Goal: Task Accomplishment & Management: Complete application form

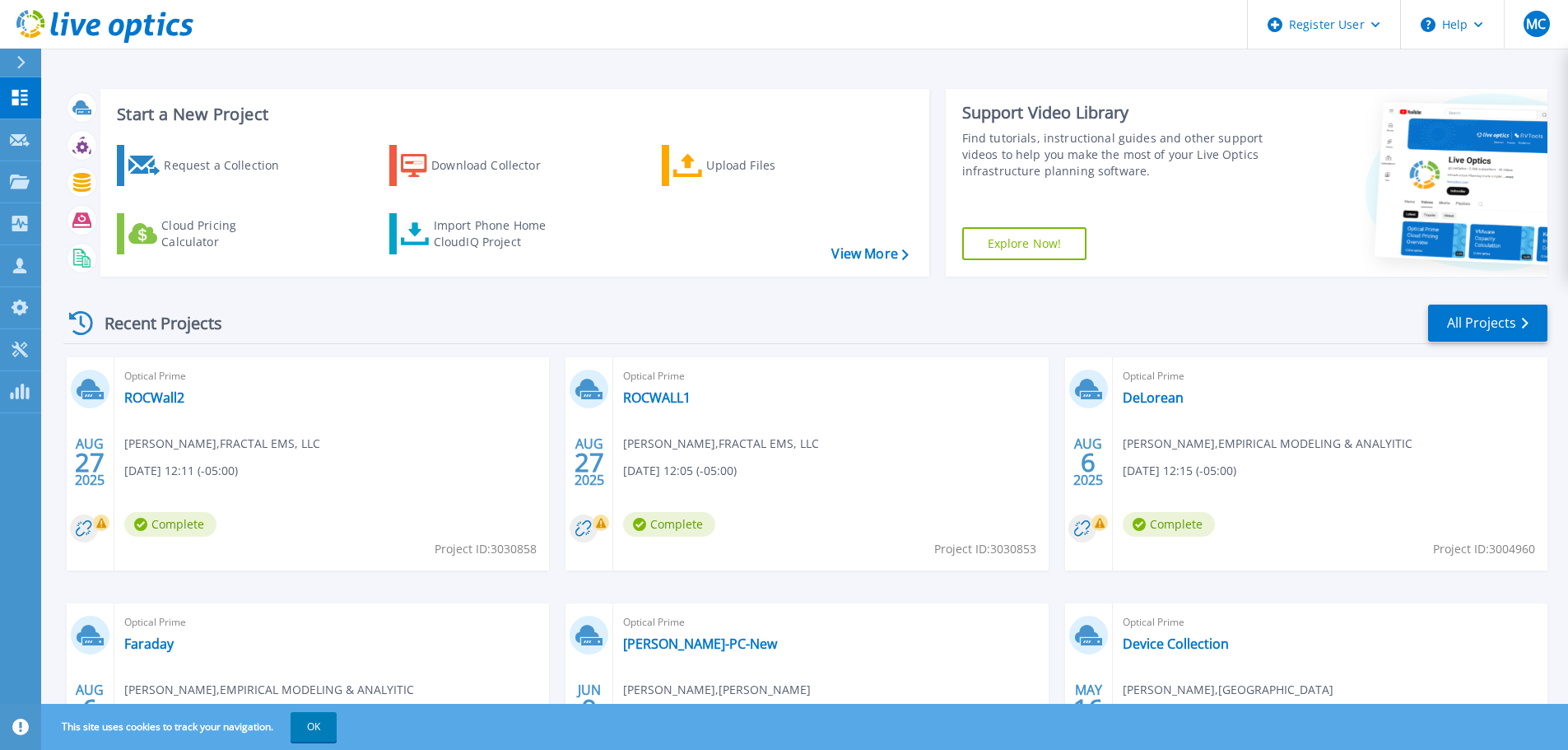
click at [269, 193] on div "Request a Collection Download Collector Upload Files Cloud Pricing Calculator I…" at bounding box center [512, 200] width 817 height 137
click at [240, 165] on div "Request a Collection" at bounding box center [230, 166] width 132 height 33
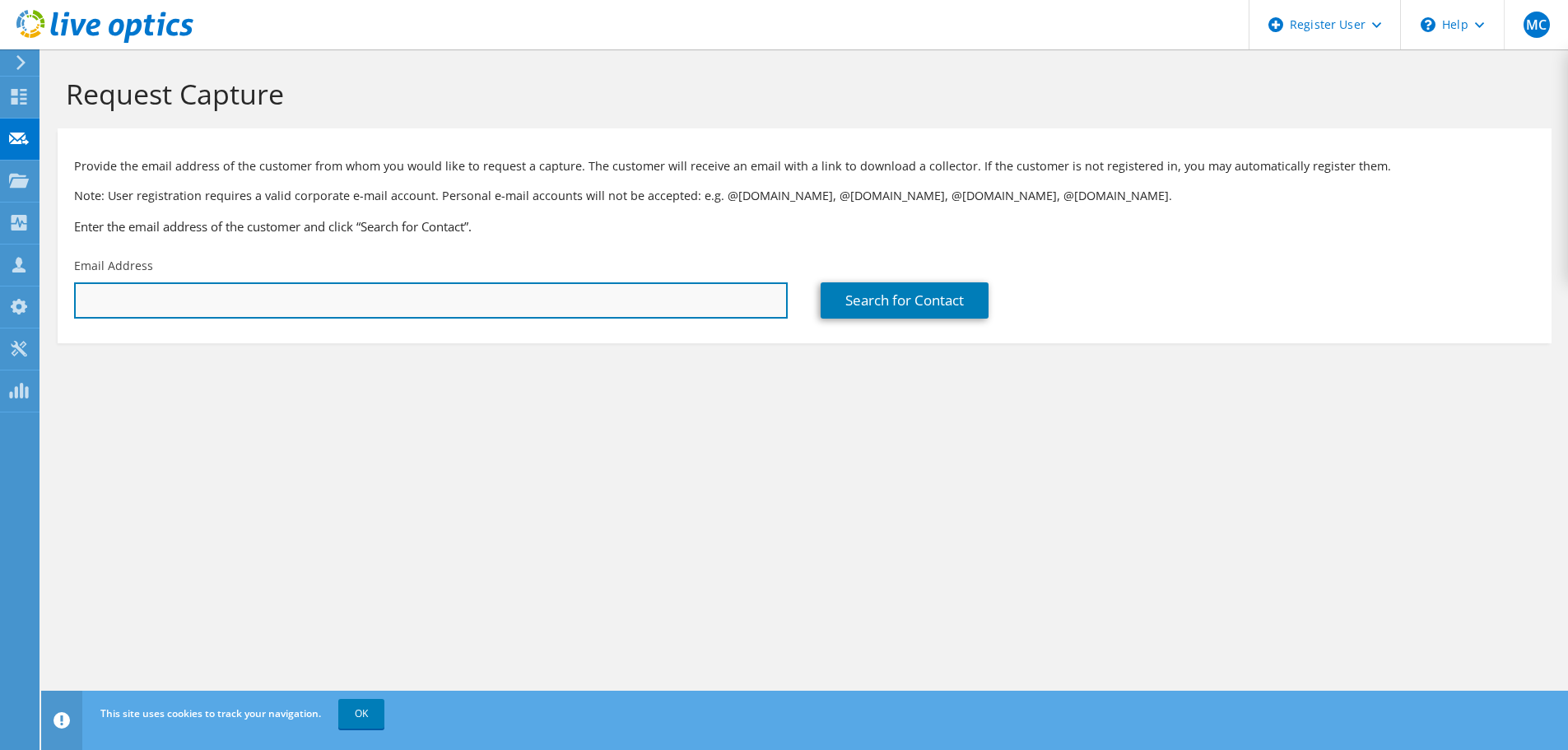
click at [631, 301] on input "text" at bounding box center [430, 301] width 713 height 36
paste input "[PERSON_NAME][EMAIL_ADDRESS][PERSON_NAME][DOMAIN_NAME]>"
type input "[PERSON_NAME][EMAIL_ADDRESS][PERSON_NAME][DOMAIN_NAME]"
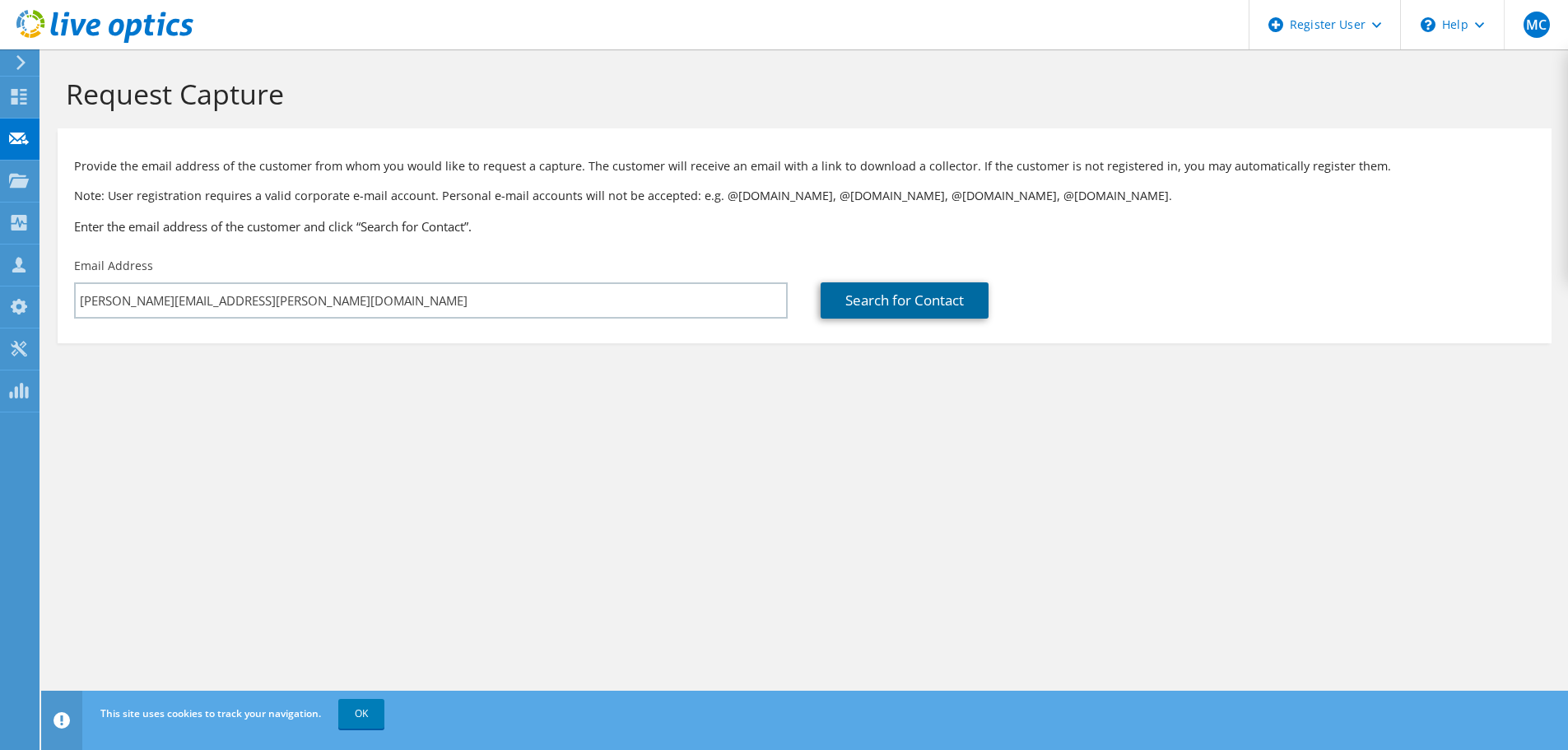
click at [910, 291] on link "Search for Contact" at bounding box center [905, 301] width 168 height 36
type input "Enstor Gas LLC"
type input "[PERSON_NAME]"
type input "Koves"
type input "[GEOGRAPHIC_DATA]"
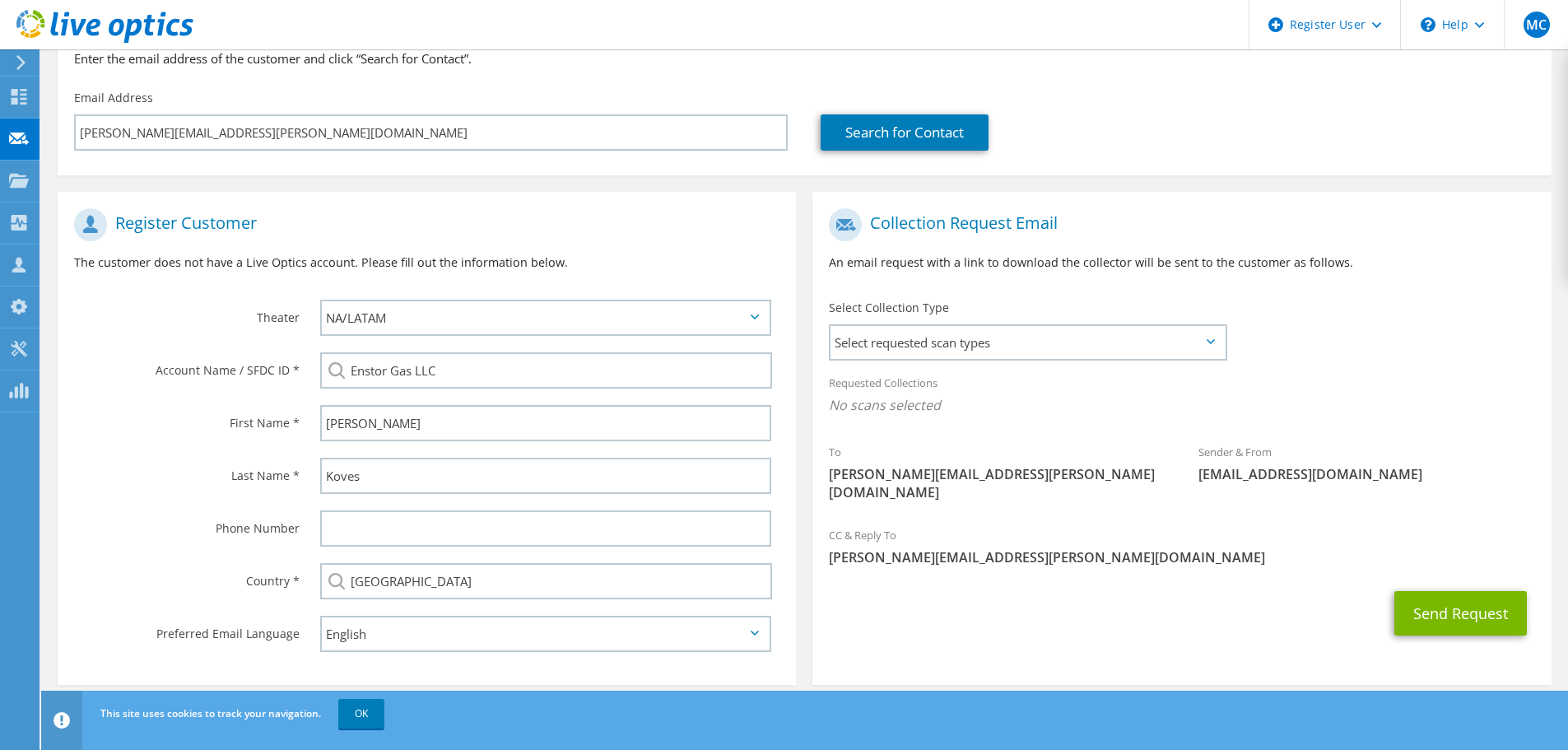
drag, startPoint x: 278, startPoint y: 434, endPoint x: 242, endPoint y: 519, distance: 92.3
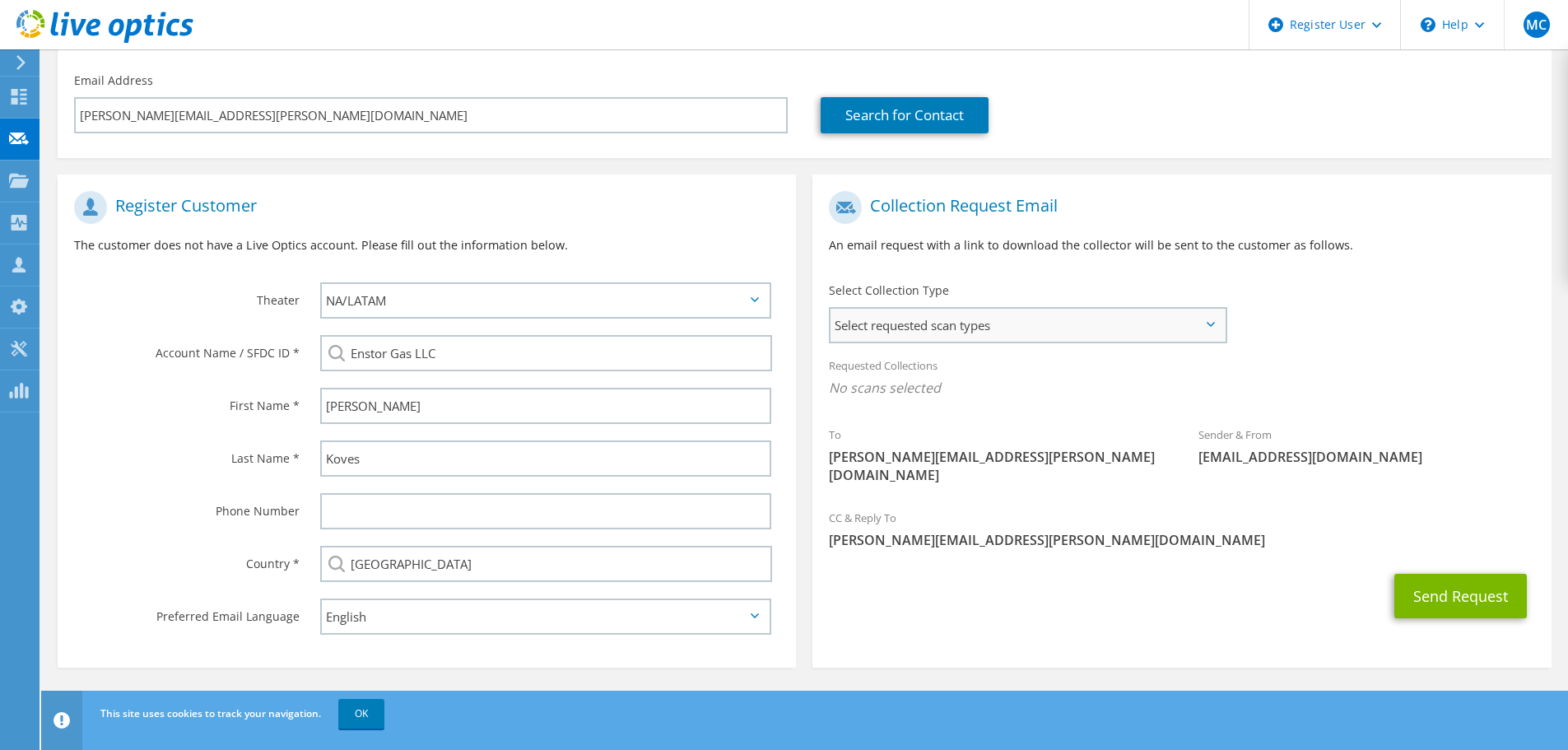
click at [1029, 327] on span "Select requested scan types" at bounding box center [1027, 325] width 394 height 33
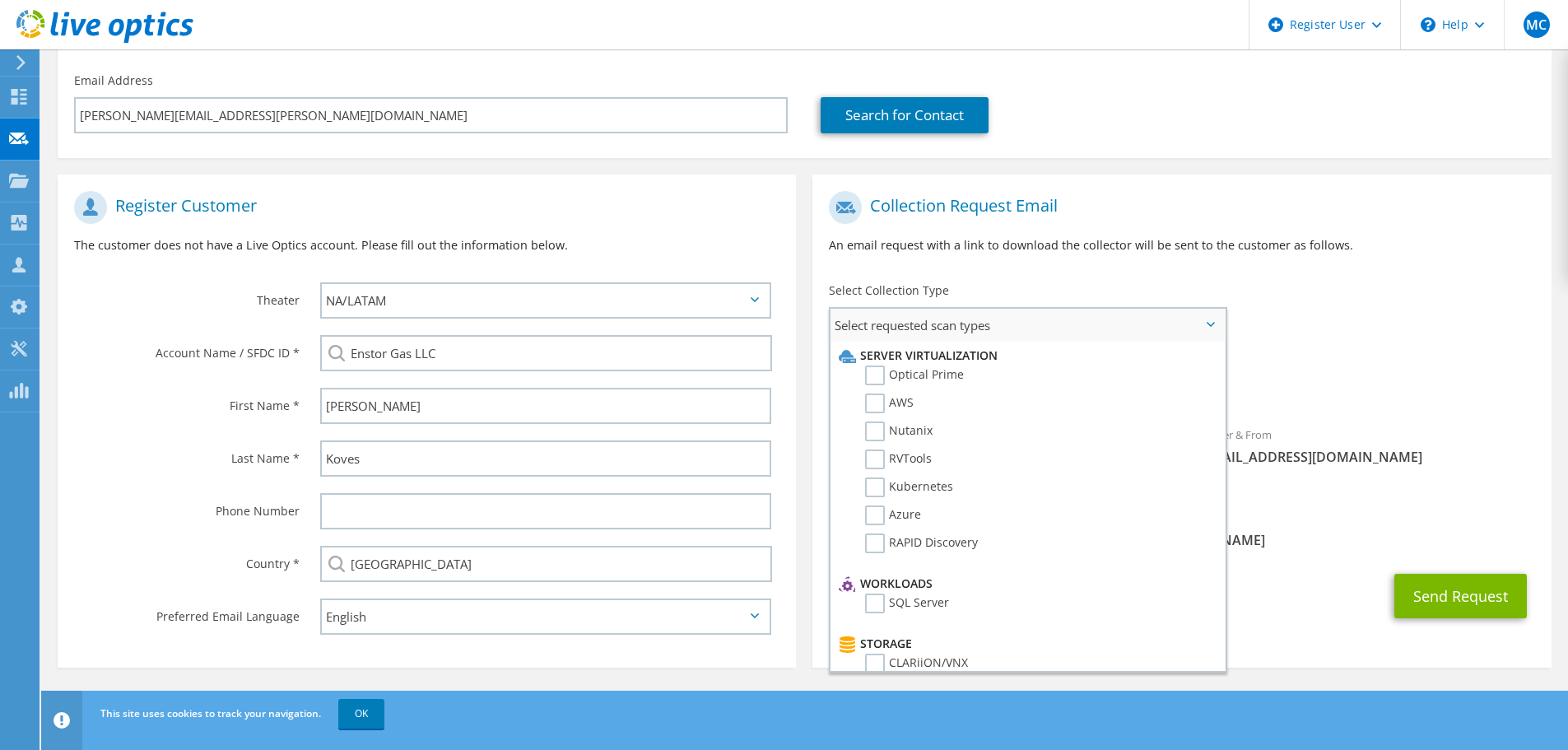
click at [970, 382] on li "Optical Prime" at bounding box center [1025, 380] width 382 height 28
click at [863, 363] on li "Server Virtualization" at bounding box center [1025, 355] width 382 height 20
click at [881, 375] on label "Optical Prime" at bounding box center [914, 375] width 99 height 20
click at [0, 0] on input "Optical Prime" at bounding box center [0, 0] width 0 height 0
click at [1419, 571] on div "Send Request" at bounding box center [1181, 601] width 738 height 61
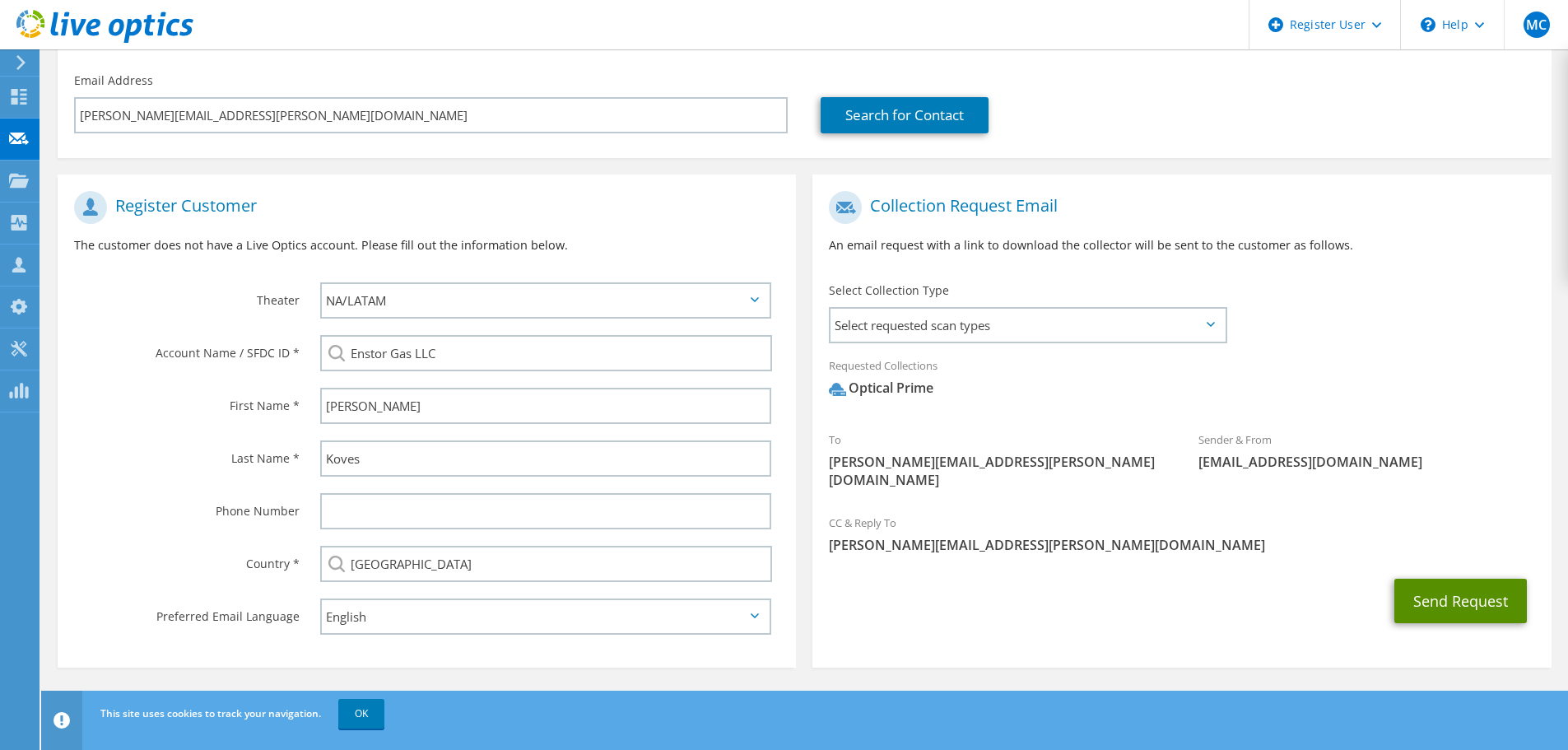
click at [1448, 594] on button "Send Request" at bounding box center [1460, 600] width 133 height 44
